Goal: Register for event/course

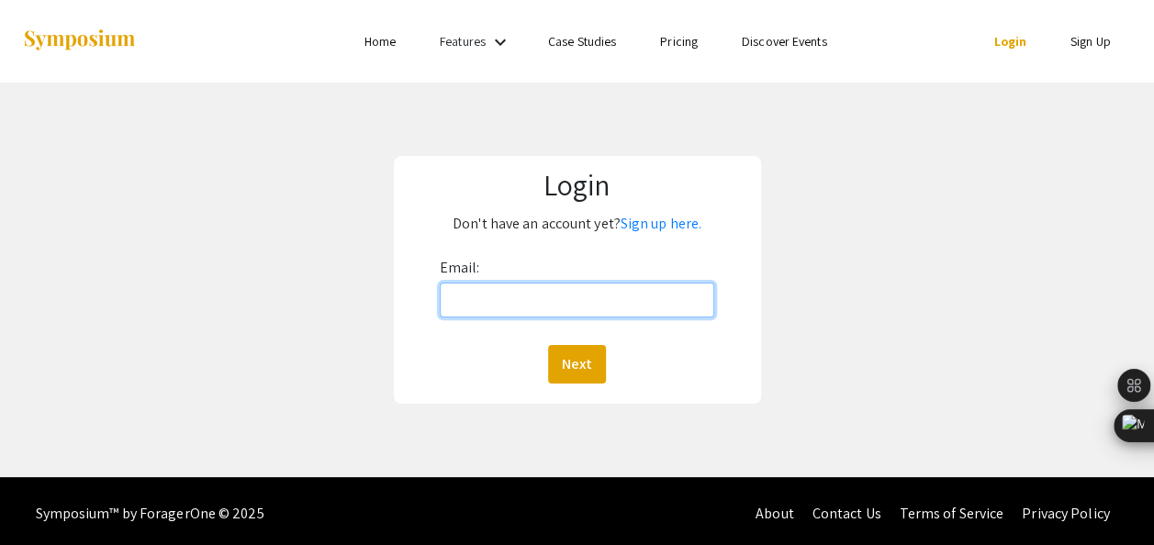
click at [582, 299] on input "Email:" at bounding box center [577, 300] width 275 height 35
type input "i"
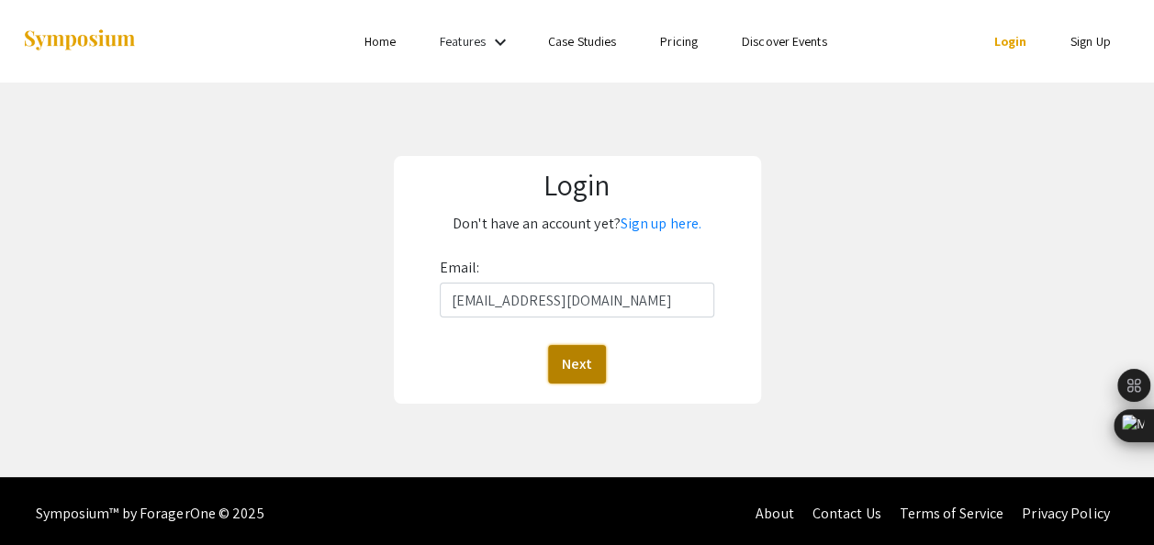
click at [565, 365] on button "Next" at bounding box center [577, 364] width 58 height 39
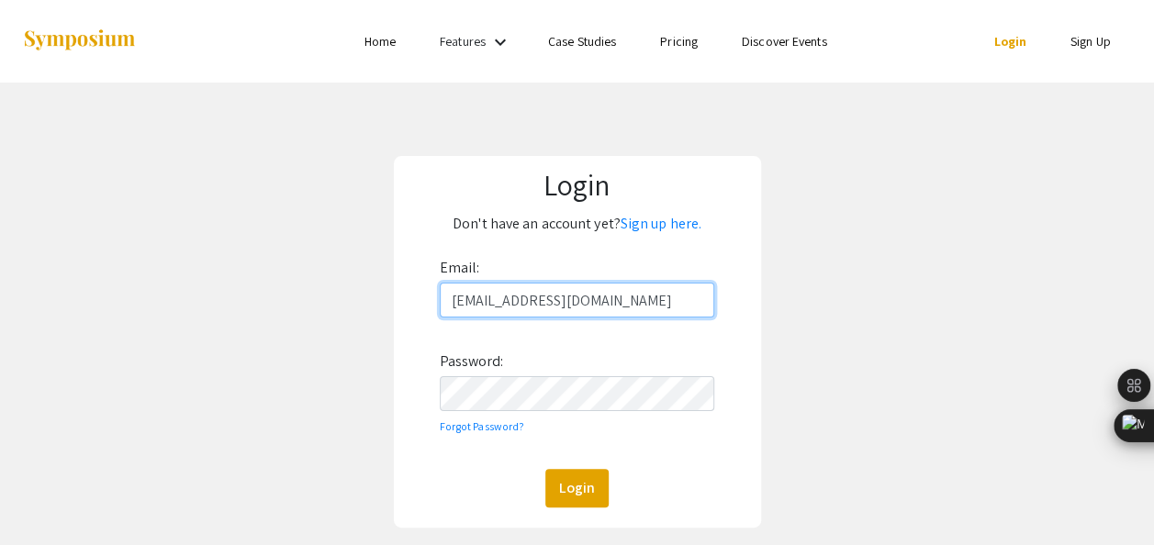
click at [557, 302] on input "info@chileda.org" at bounding box center [577, 300] width 275 height 35
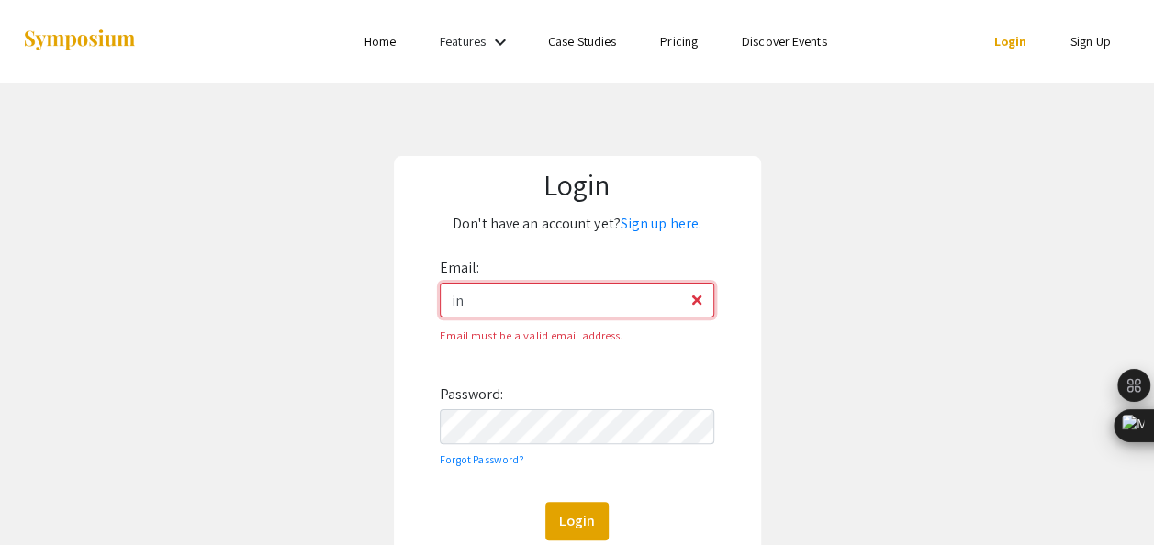
type input "i"
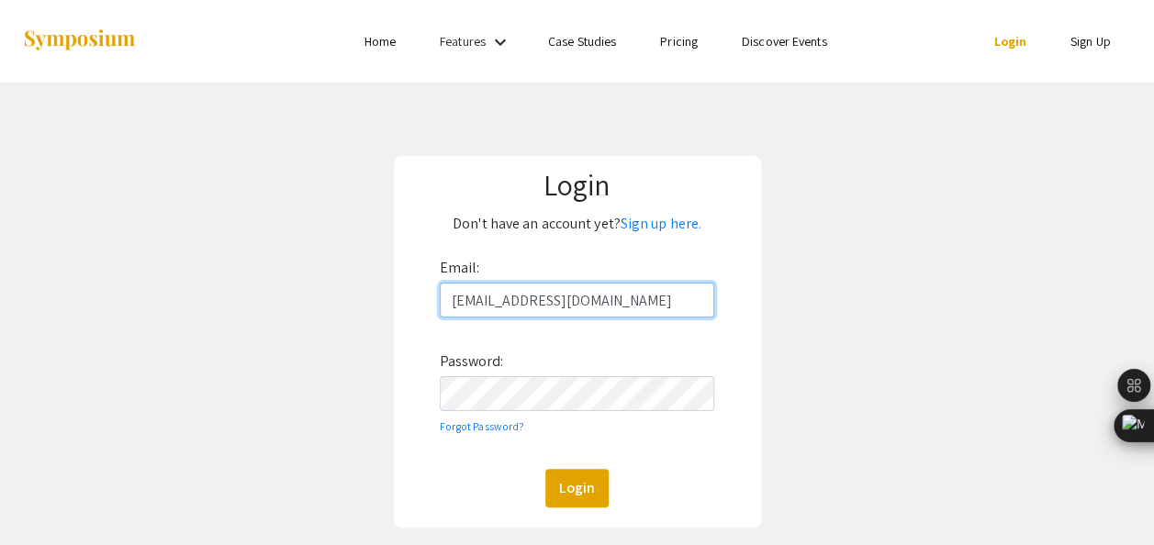
type input "asopgl01@luther.edu"
click at [666, 228] on link "Sign up here." at bounding box center [660, 223] width 81 height 19
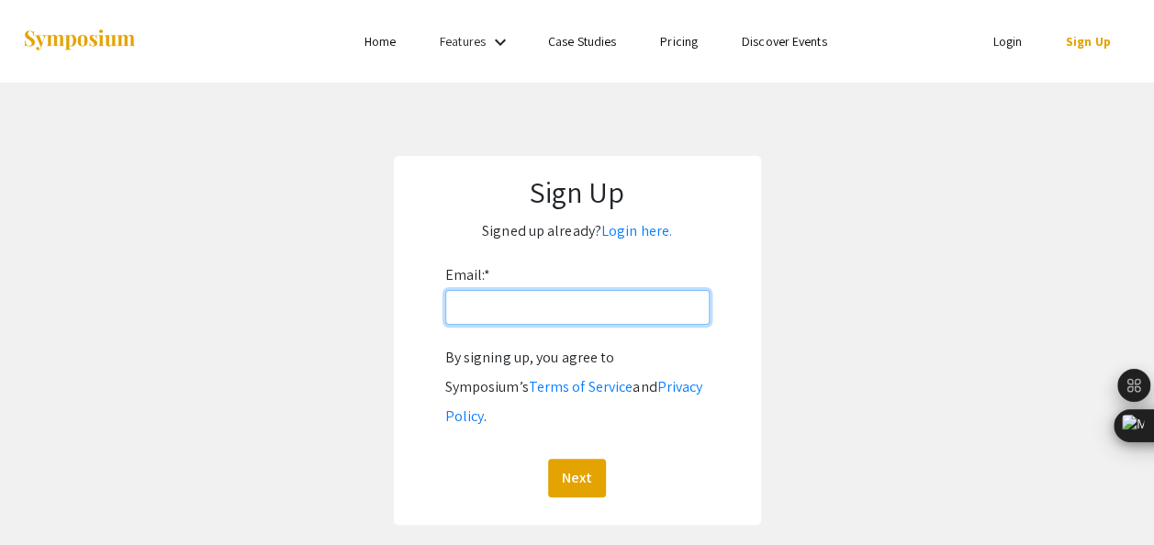
click at [611, 308] on input "Email: *" at bounding box center [577, 307] width 264 height 35
type input "asopgl01@luther.edu"
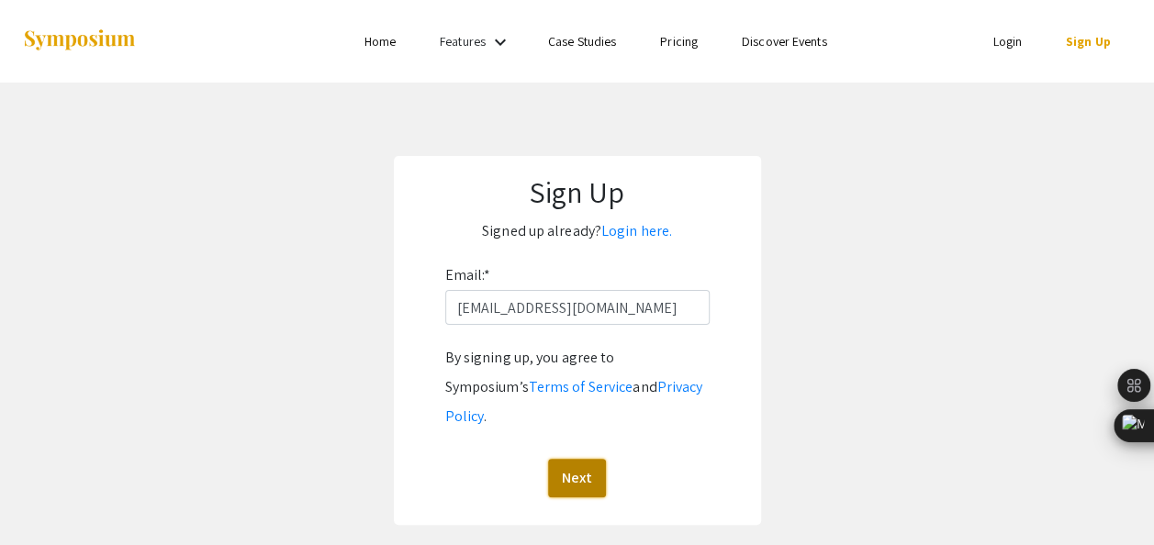
click at [581, 459] on button "Next" at bounding box center [577, 478] width 58 height 39
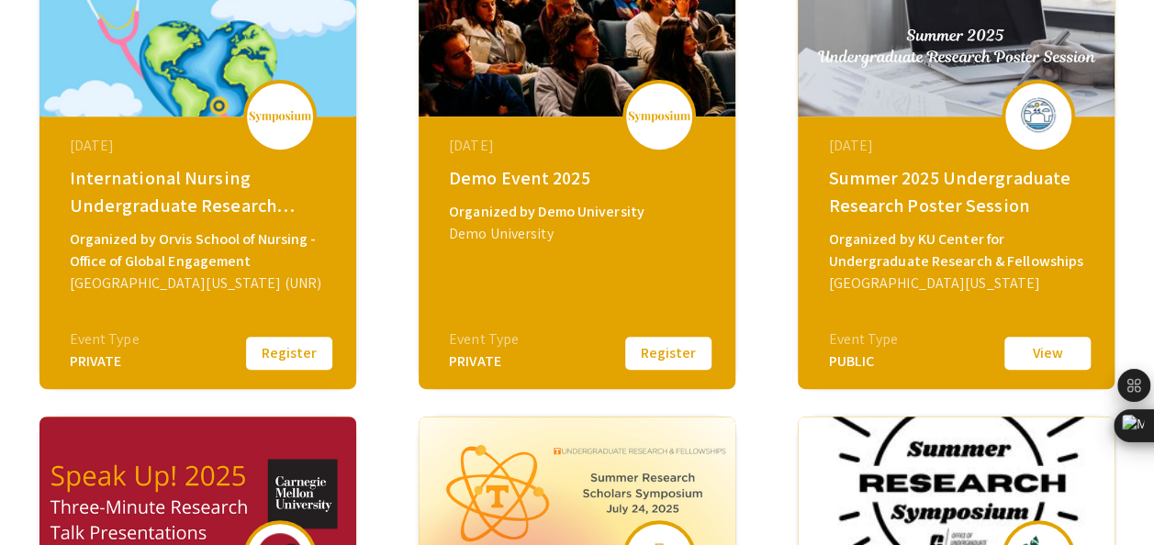
scroll to position [336, 0]
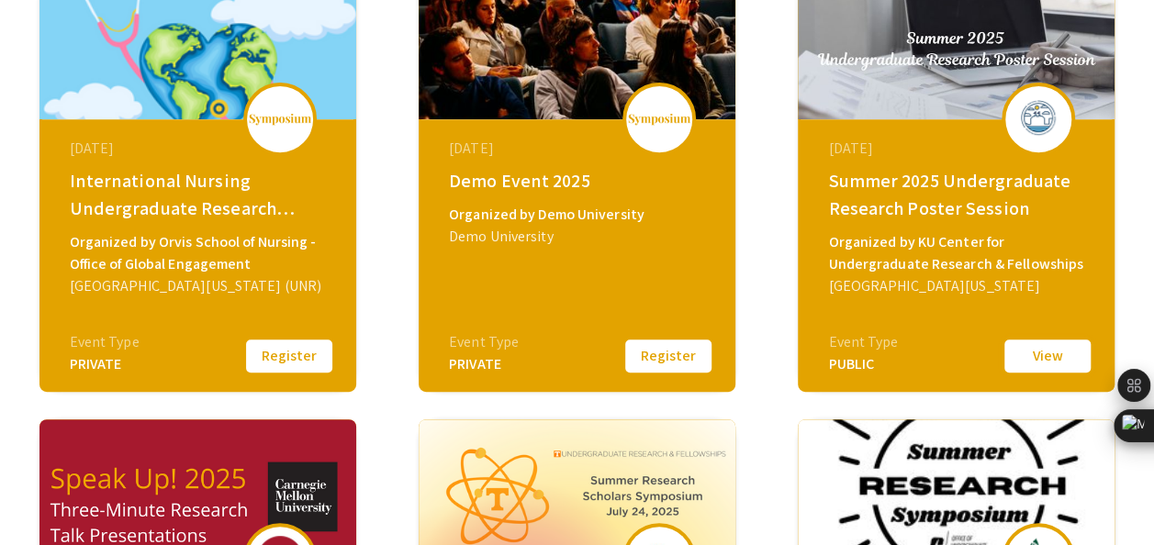
click at [1039, 364] on button "View" at bounding box center [1047, 356] width 92 height 39
